Goal: Book appointment/travel/reservation

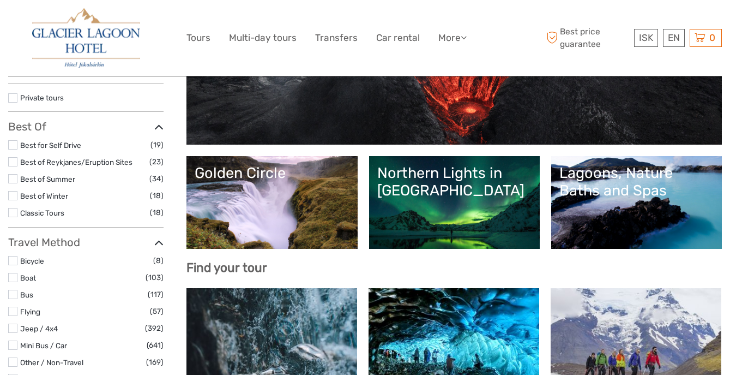
scroll to position [162, 0]
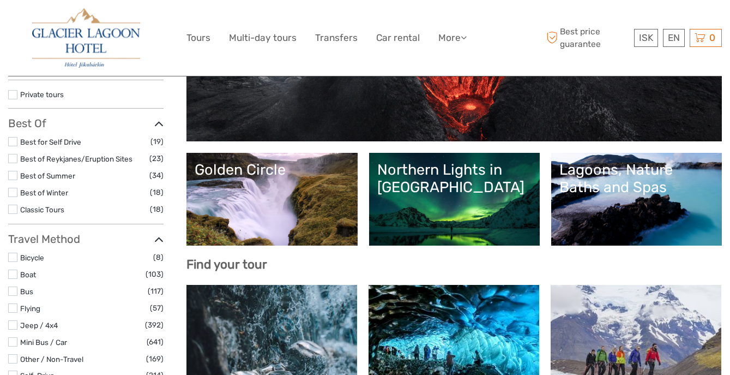
select select
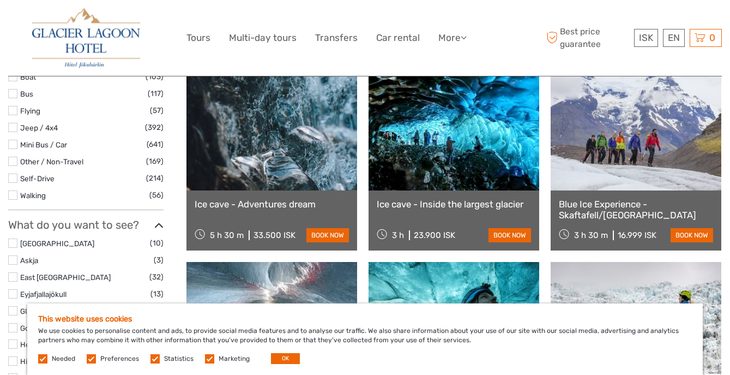
scroll to position [380, 0]
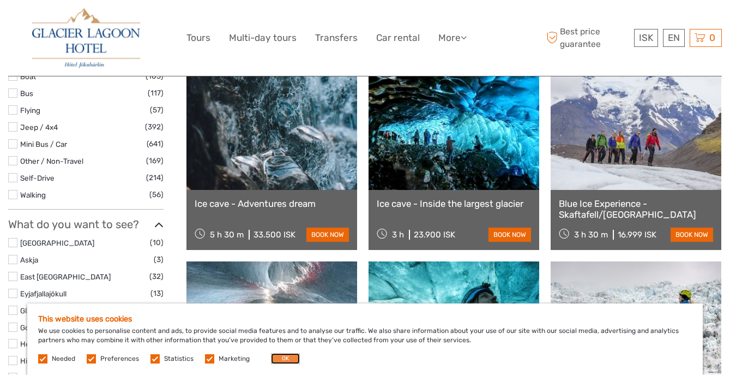
click at [271, 355] on button "OK" at bounding box center [285, 358] width 29 height 11
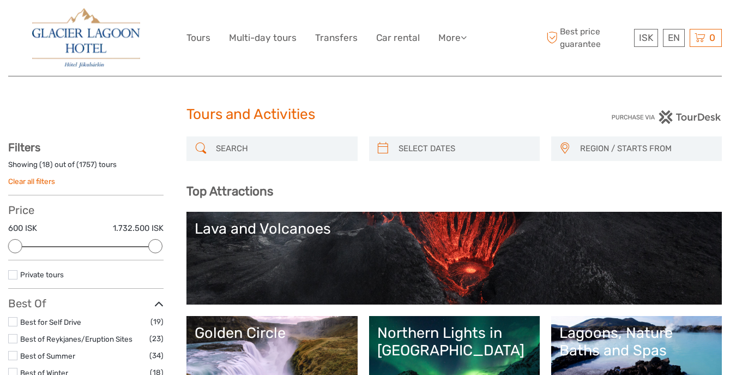
scroll to position [0, 0]
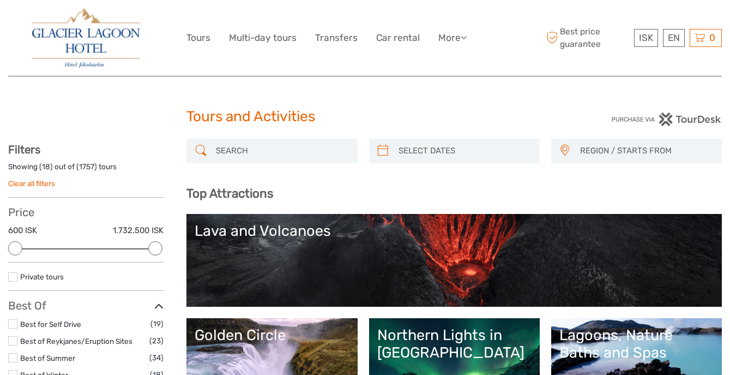
type input "[DATE]"
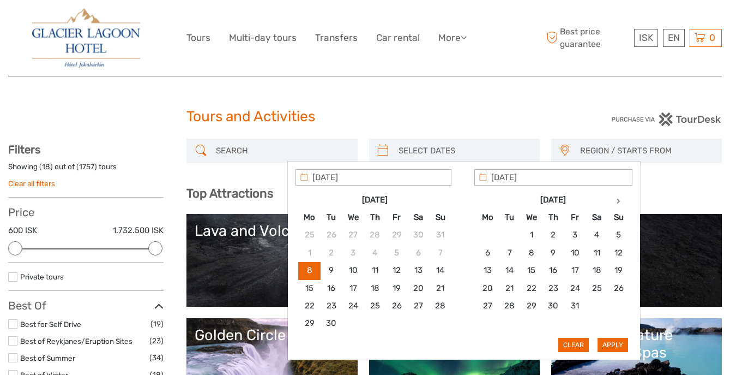
click at [405, 153] on input "search" at bounding box center [464, 150] width 140 height 19
click at [616, 202] on th at bounding box center [619, 199] width 22 height 17
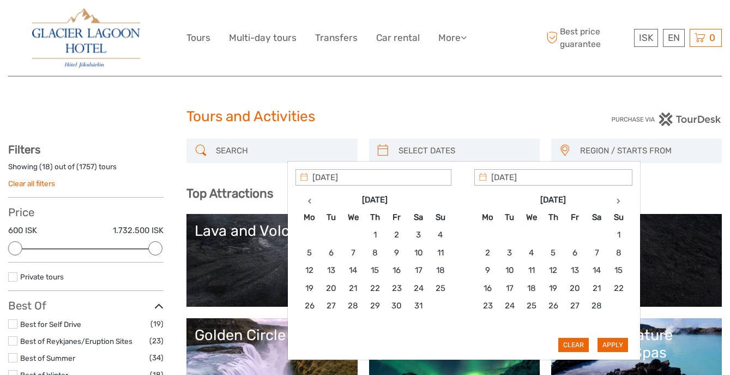
click at [616, 202] on th at bounding box center [619, 199] width 22 height 17
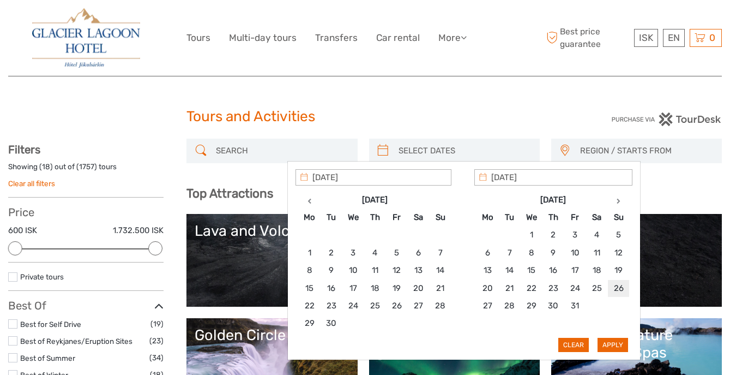
type input "[DATE]"
click at [618, 347] on button "Apply" at bounding box center [613, 345] width 31 height 14
type input "[DATE] - [DATE]"
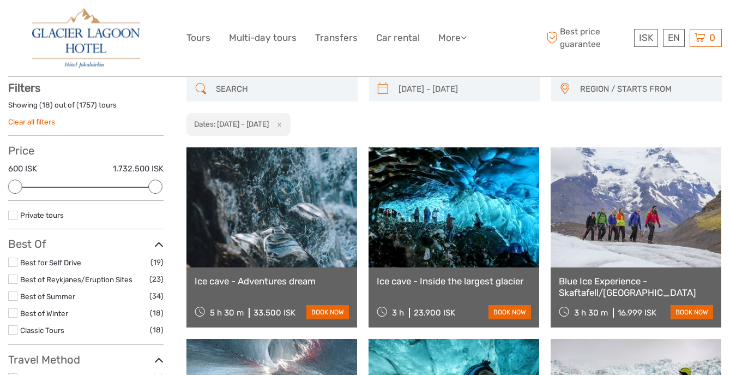
scroll to position [62, 0]
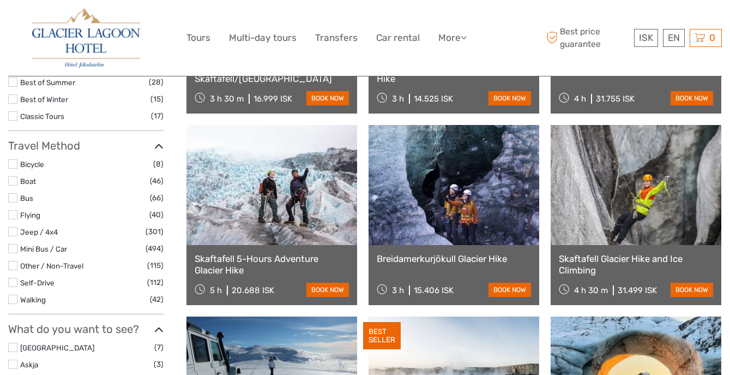
scroll to position [276, 0]
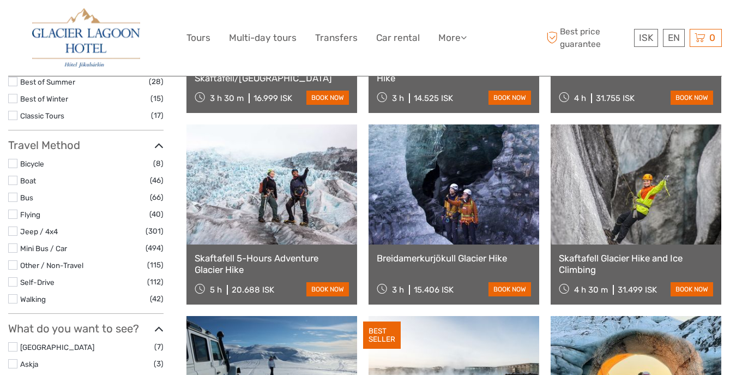
click at [292, 185] on link at bounding box center [271, 184] width 171 height 120
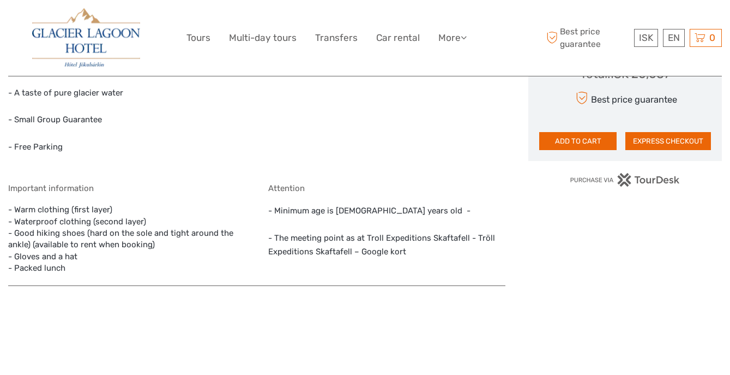
scroll to position [816, 0]
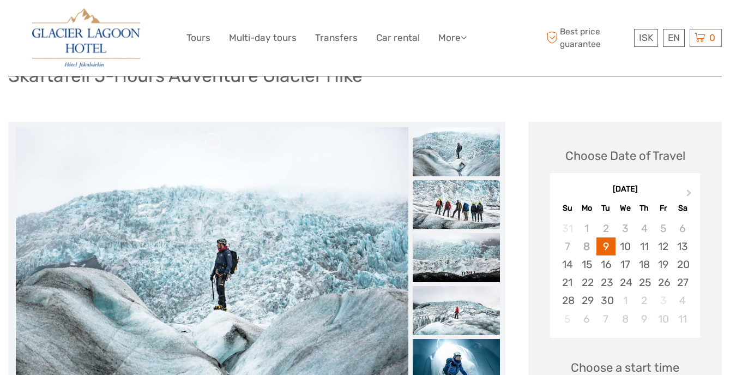
click at [458, 205] on img at bounding box center [456, 204] width 87 height 49
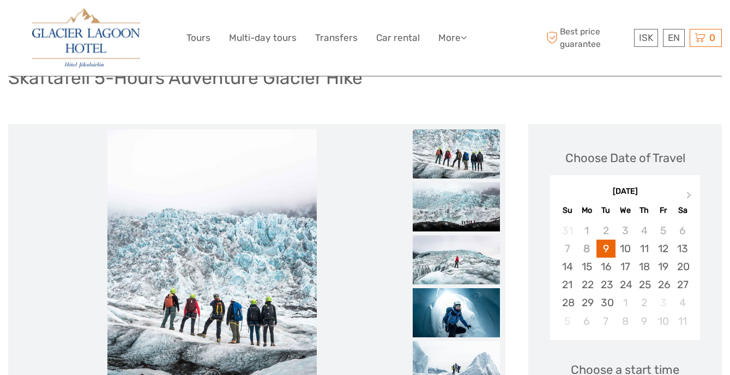
scroll to position [92, 0]
click at [458, 228] on img at bounding box center [456, 207] width 87 height 49
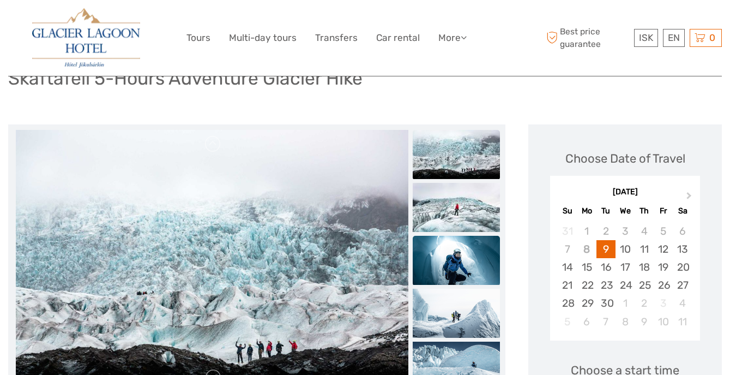
click at [456, 266] on img at bounding box center [456, 260] width 87 height 49
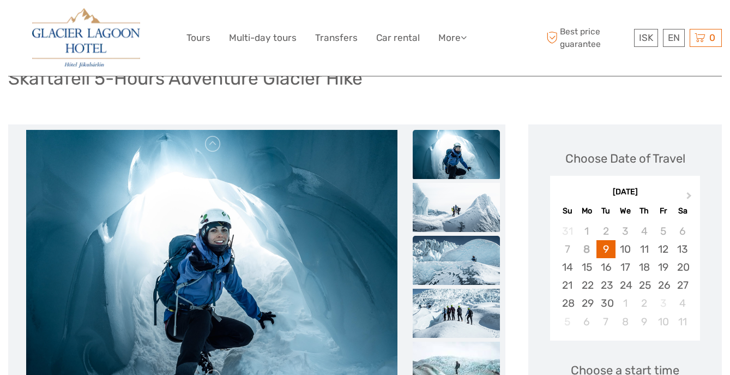
click at [454, 253] on img at bounding box center [456, 260] width 87 height 49
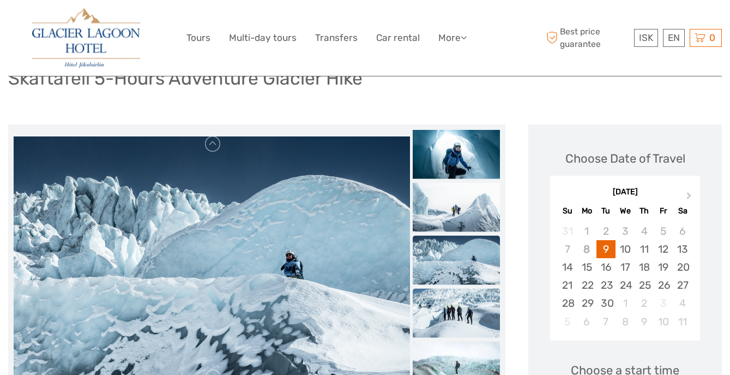
click at [450, 294] on img at bounding box center [456, 312] width 87 height 49
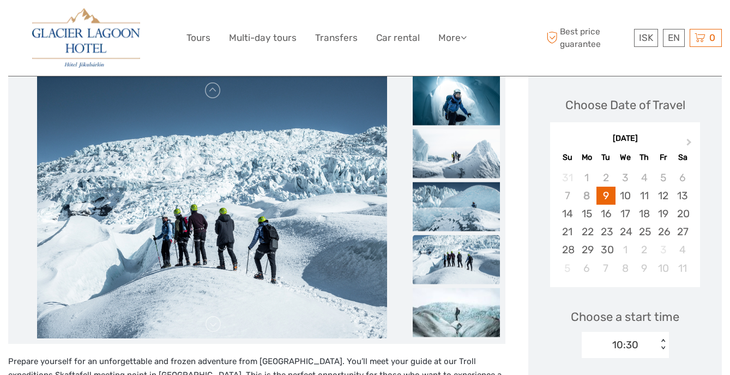
scroll to position [146, 0]
click at [449, 299] on img at bounding box center [456, 311] width 87 height 49
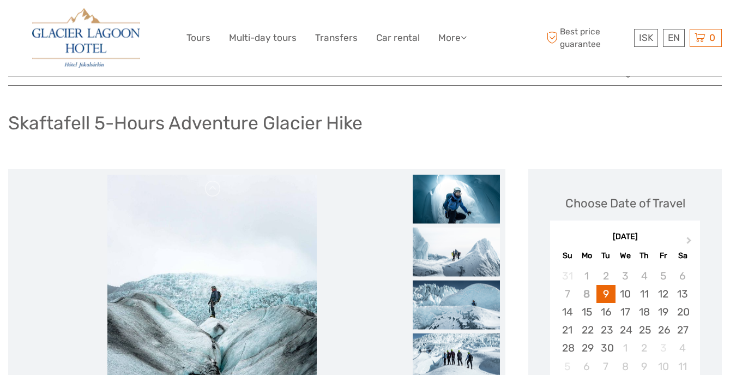
scroll to position [0, 0]
